Goal: Use online tool/utility

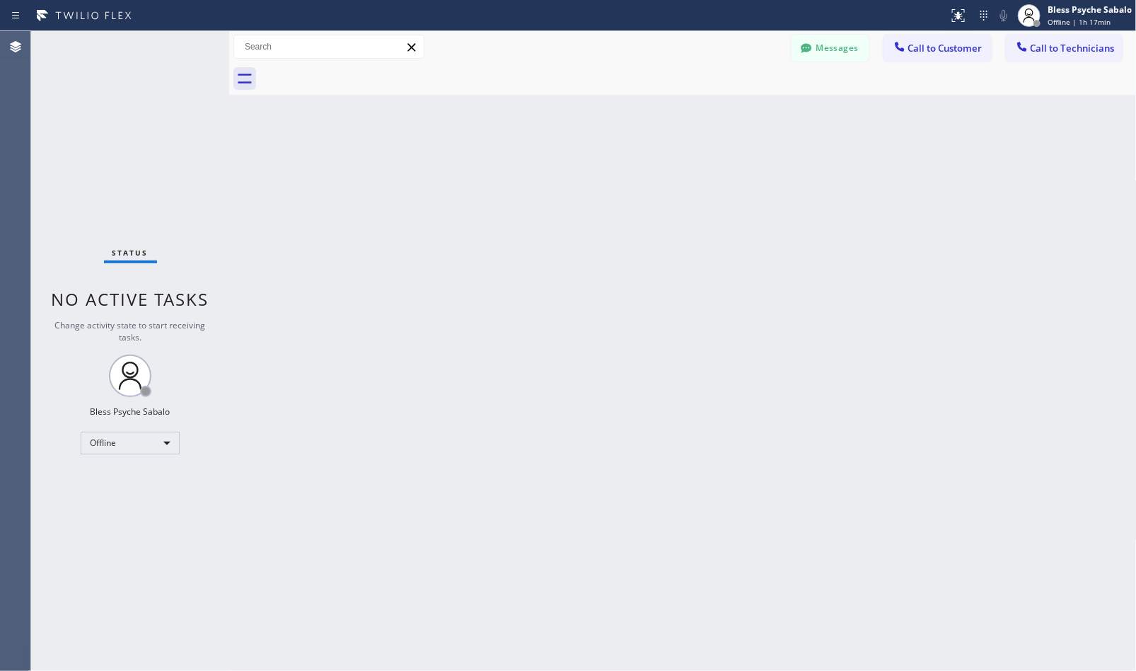
click at [495, 193] on div "Back to Dashboard Change Sender ID Customers Technicians DP [PERSON_NAME] [DATE…" at bounding box center [683, 350] width 908 height 639
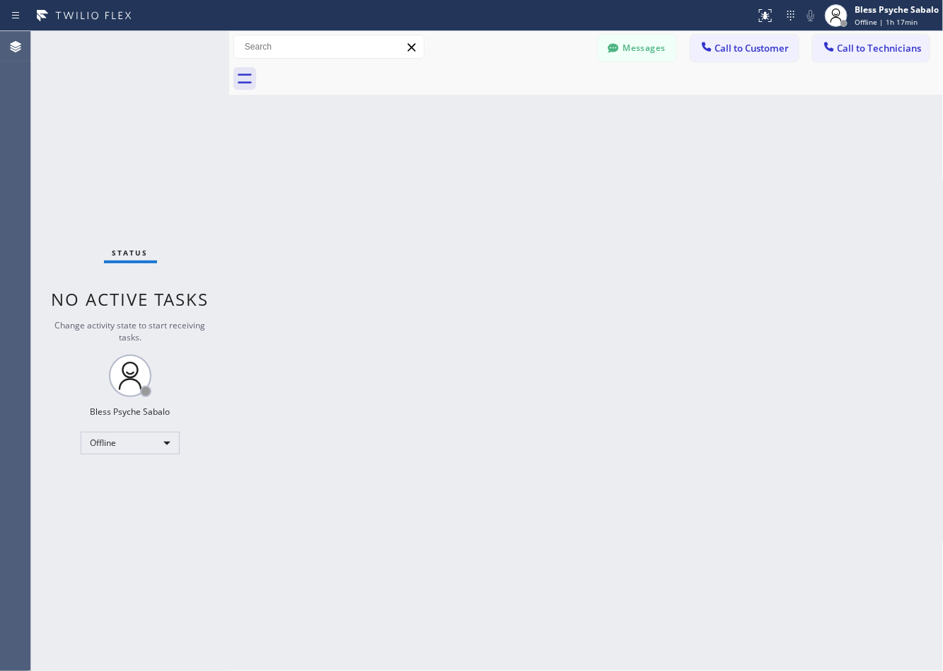
drag, startPoint x: 38, startPoint y: 20, endPoint x: 62, endPoint y: 60, distance: 46.9
